Goal: Transaction & Acquisition: Purchase product/service

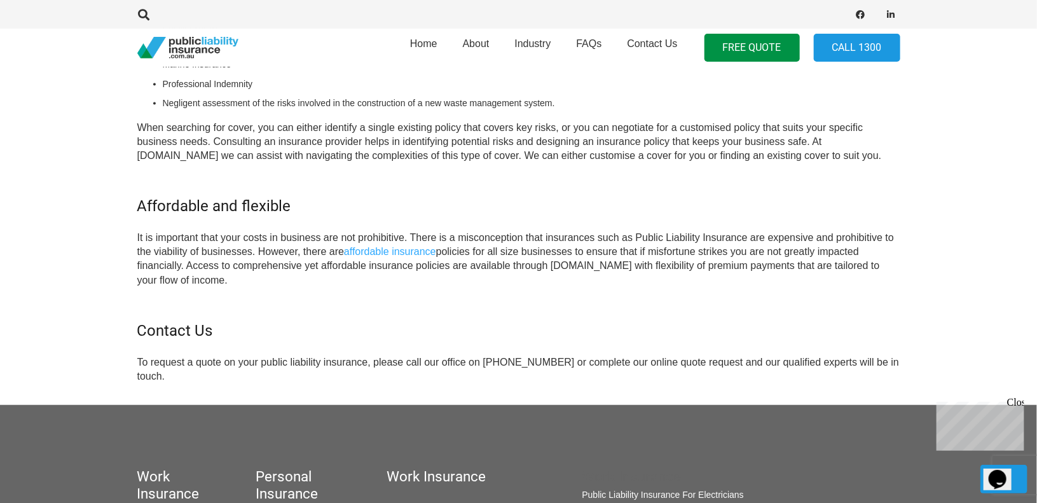
scroll to position [1081, 0]
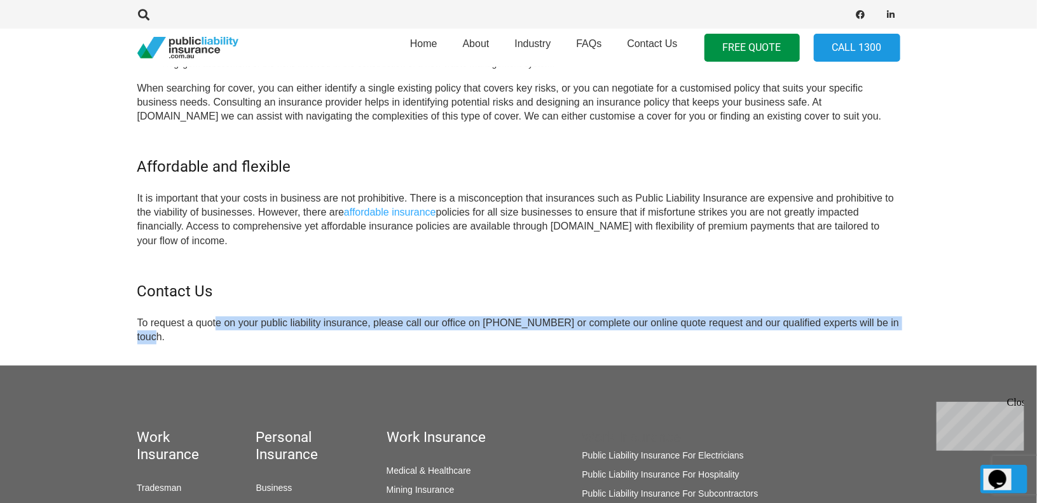
drag, startPoint x: 216, startPoint y: 333, endPoint x: 448, endPoint y: 348, distance: 232.7
click at [445, 345] on p "To request a quote on your public liability insurance, please call our office o…" at bounding box center [518, 331] width 763 height 29
click at [449, 345] on p "To request a quote on your public liability insurance, please call our office o…" at bounding box center [518, 331] width 763 height 29
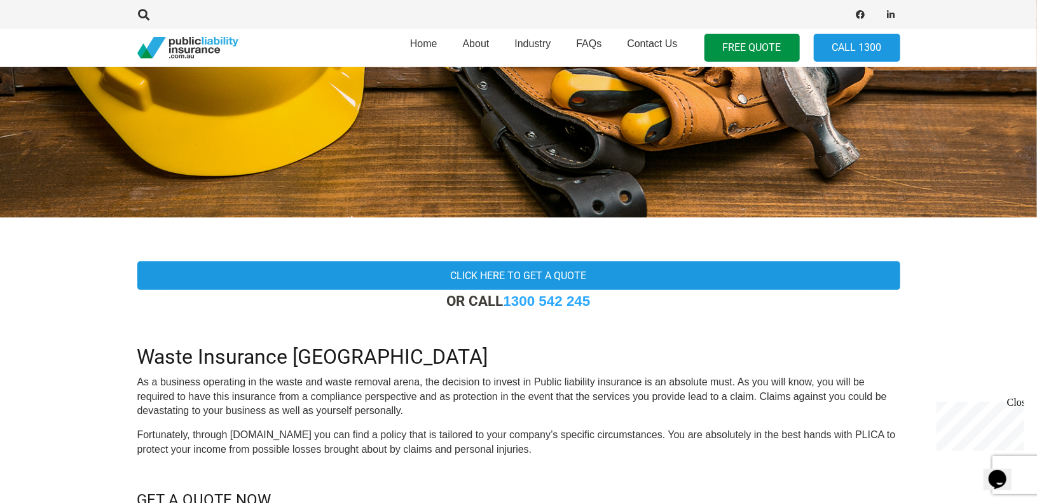
scroll to position [127, 0]
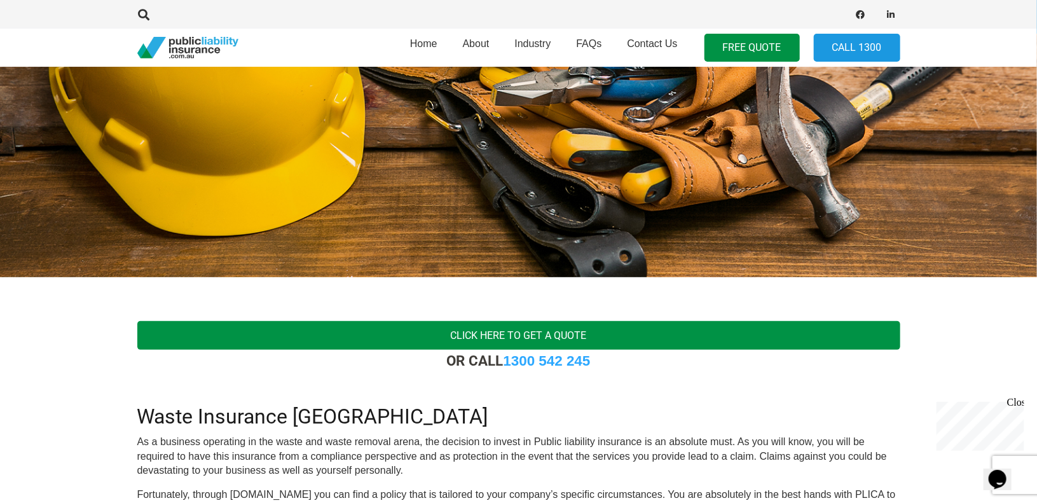
click at [467, 329] on link "Click here to get a quote" at bounding box center [518, 335] width 763 height 29
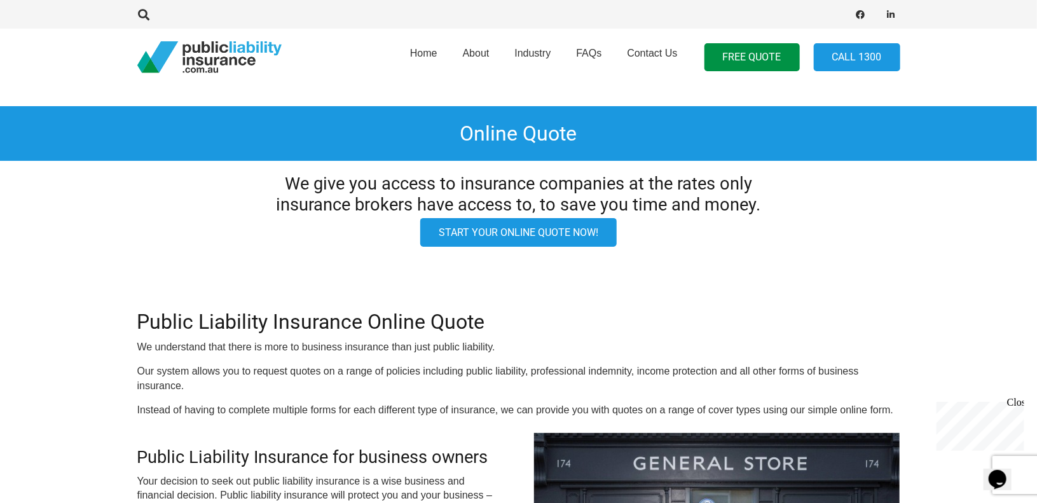
click at [547, 235] on link "Start your online quote now!" at bounding box center [518, 232] width 197 height 29
